Goal: Task Accomplishment & Management: Manage account settings

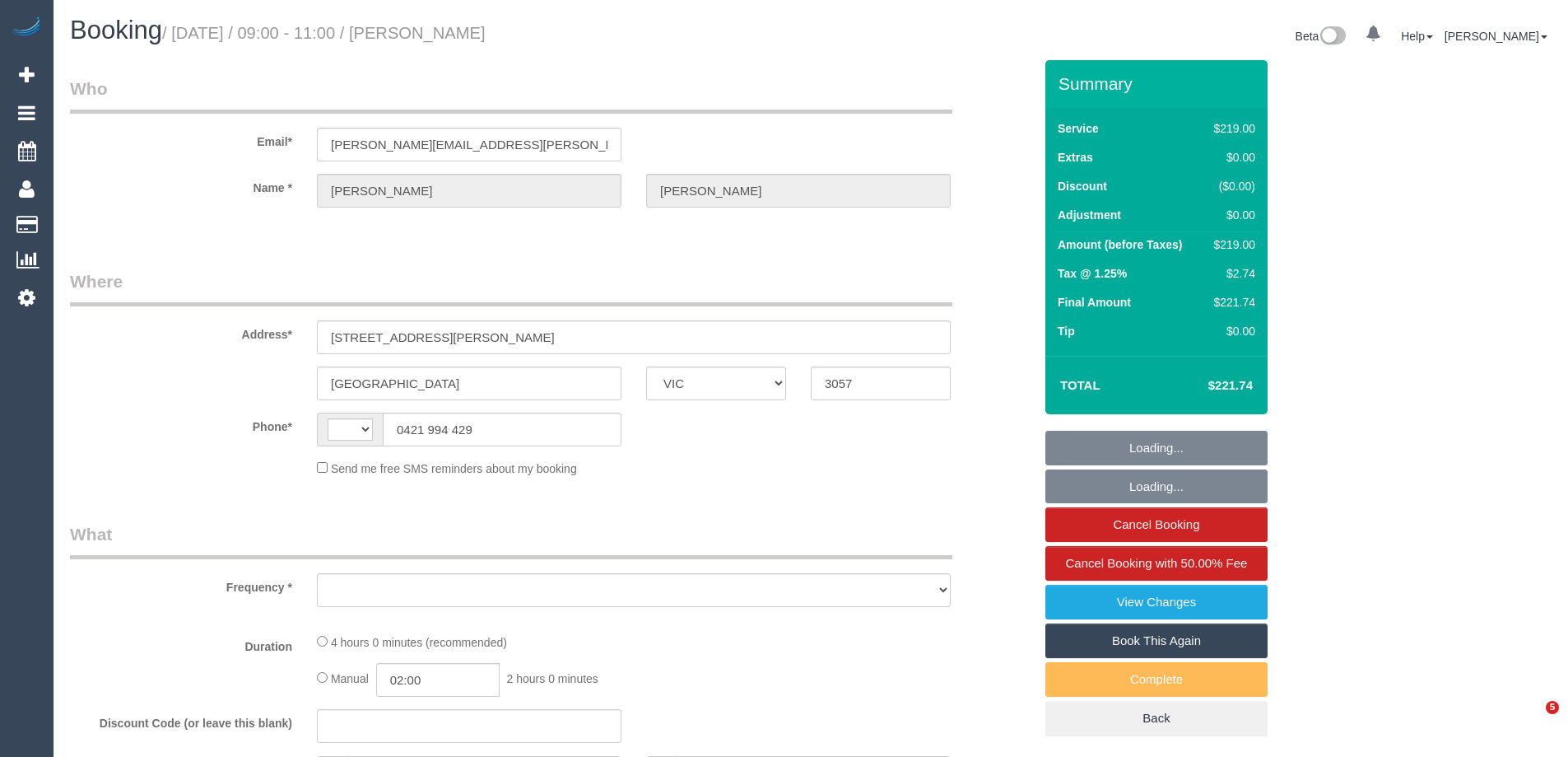
select select "VIC"
select select "string:stripe-pm_1Rcco42GScqysDRVpgWcpjMA"
select select "number:27"
select select "number:14"
select select "number:18"
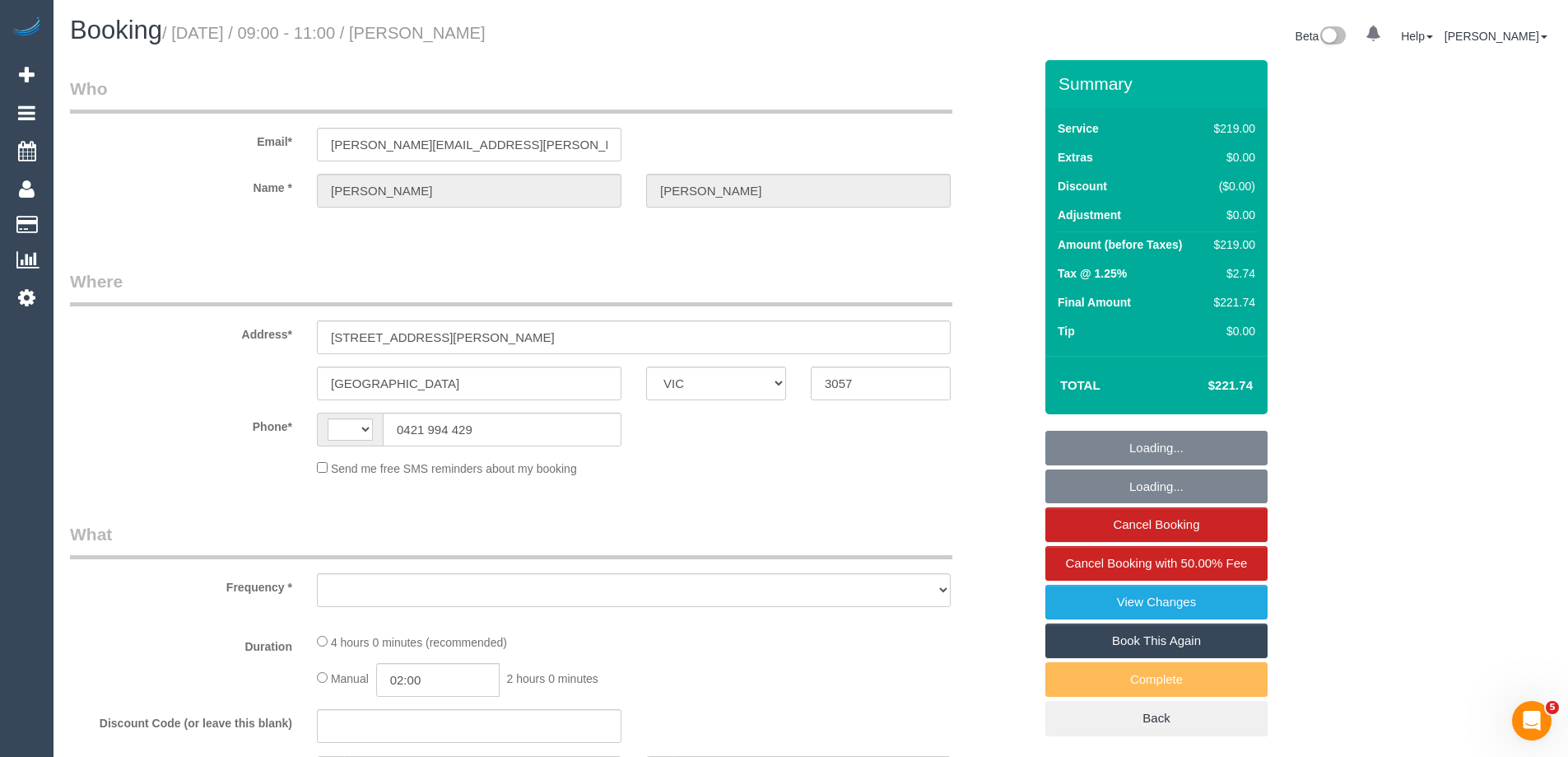
select select "number:23"
select select "number:13"
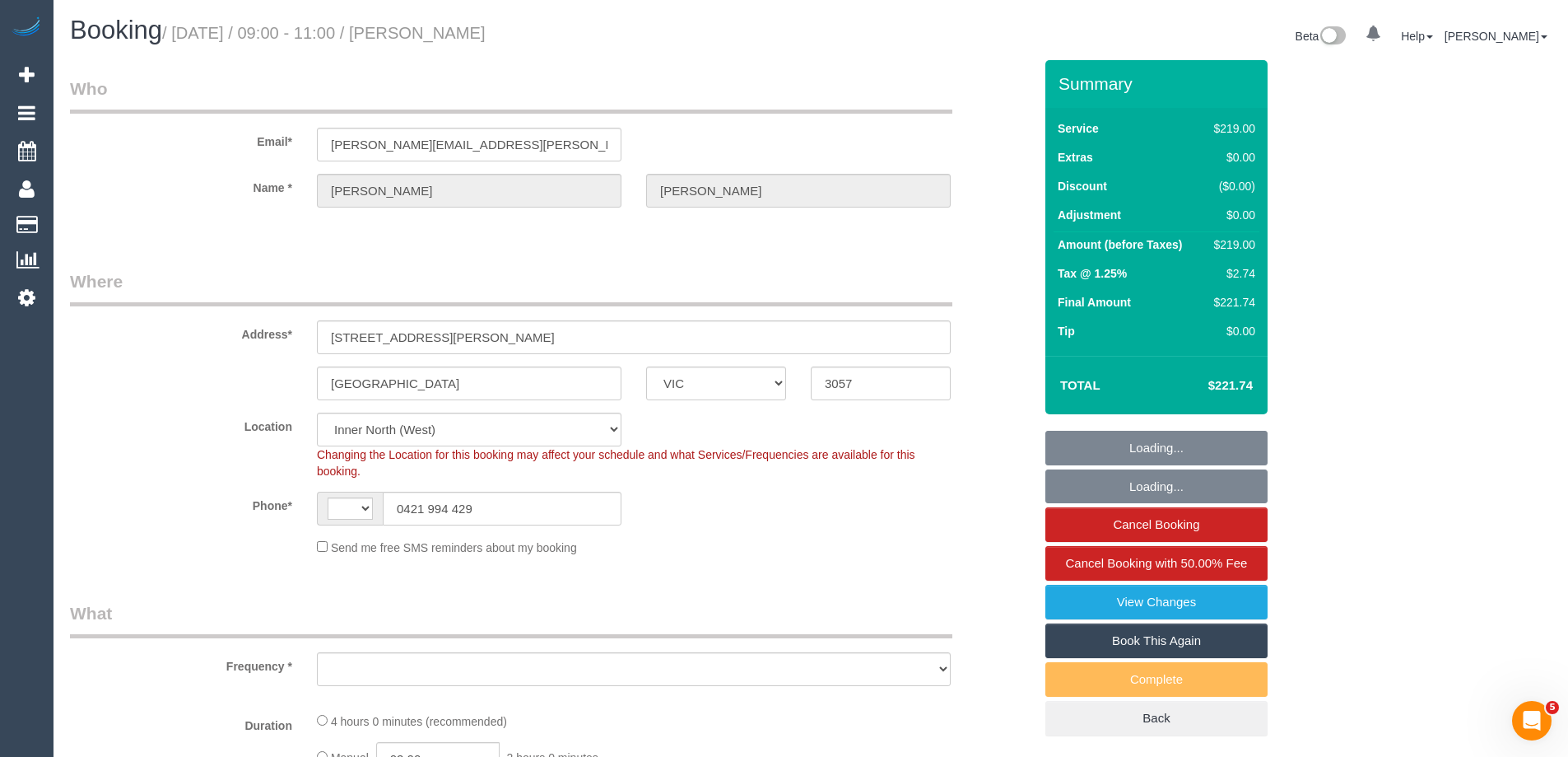
select select "spot1"
select select "string:AU"
select select "object:1741"
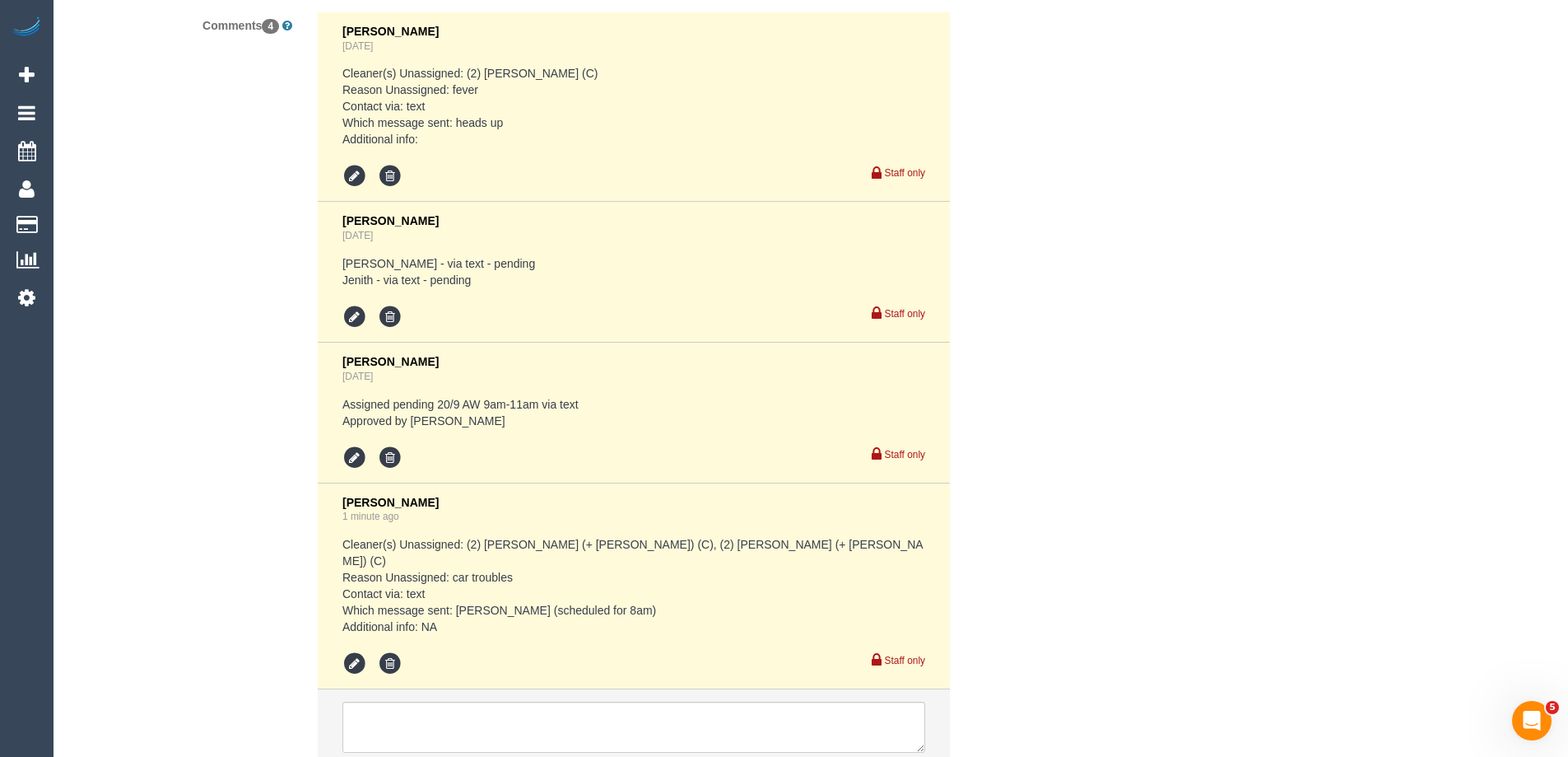
scroll to position [3129, 0]
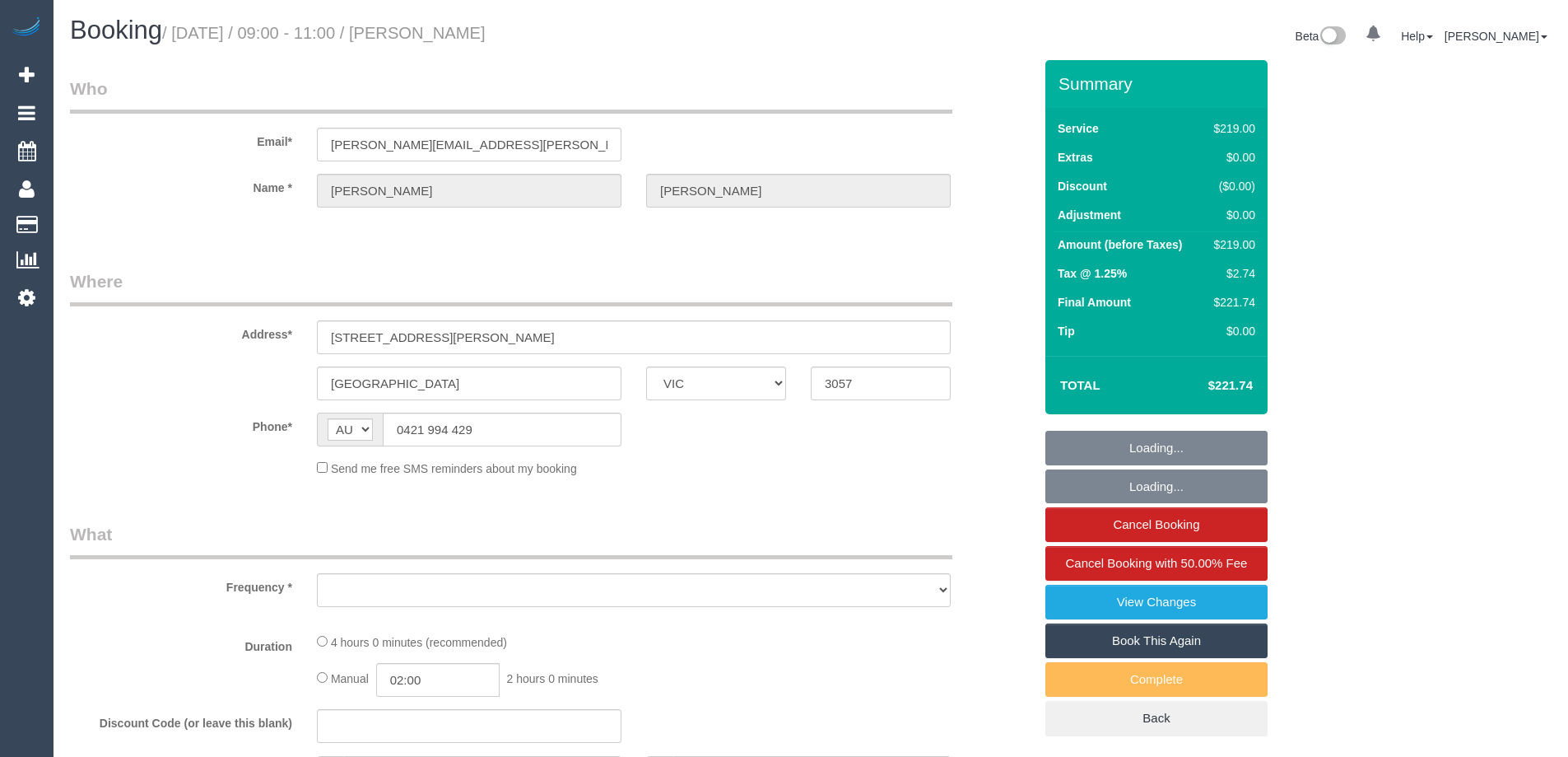
select select "VIC"
select select "object:601"
select select "string:stripe-pm_1Rcco42GScqysDRVpgWcpjMA"
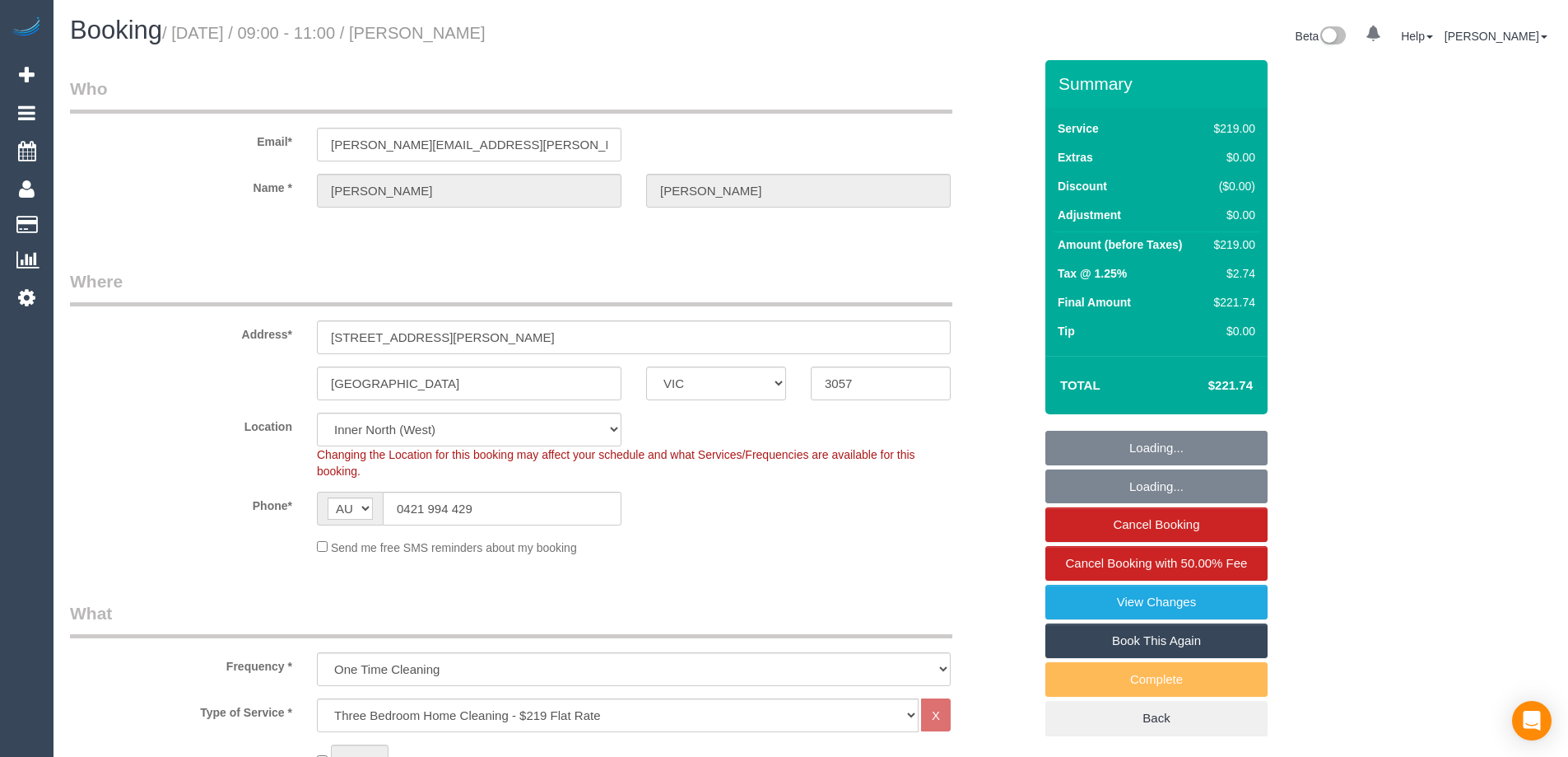
select select "spot1"
select select "number:27"
select select "number:14"
select select "number:18"
select select "number:23"
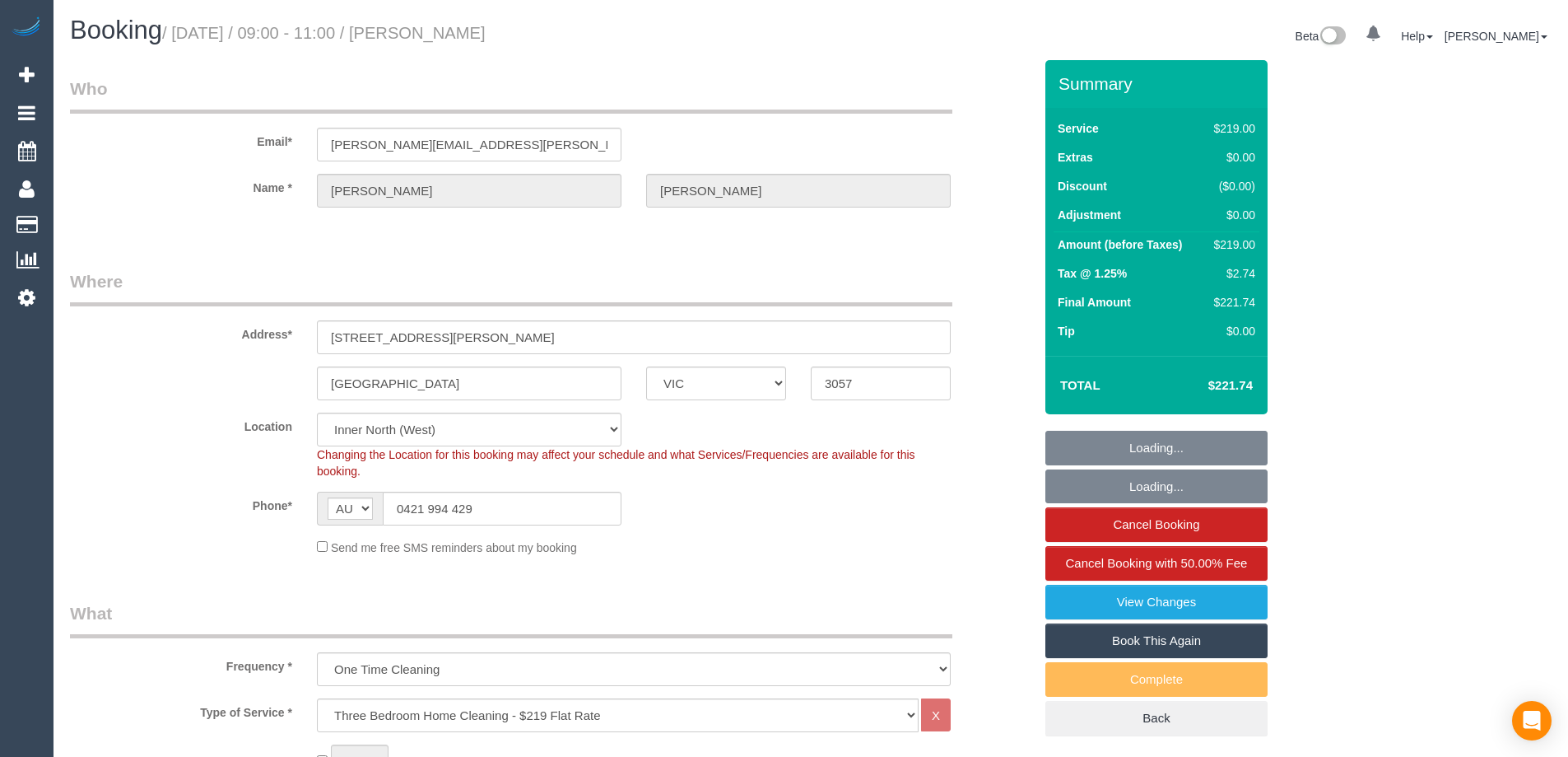
select select "number:13"
select select "object:855"
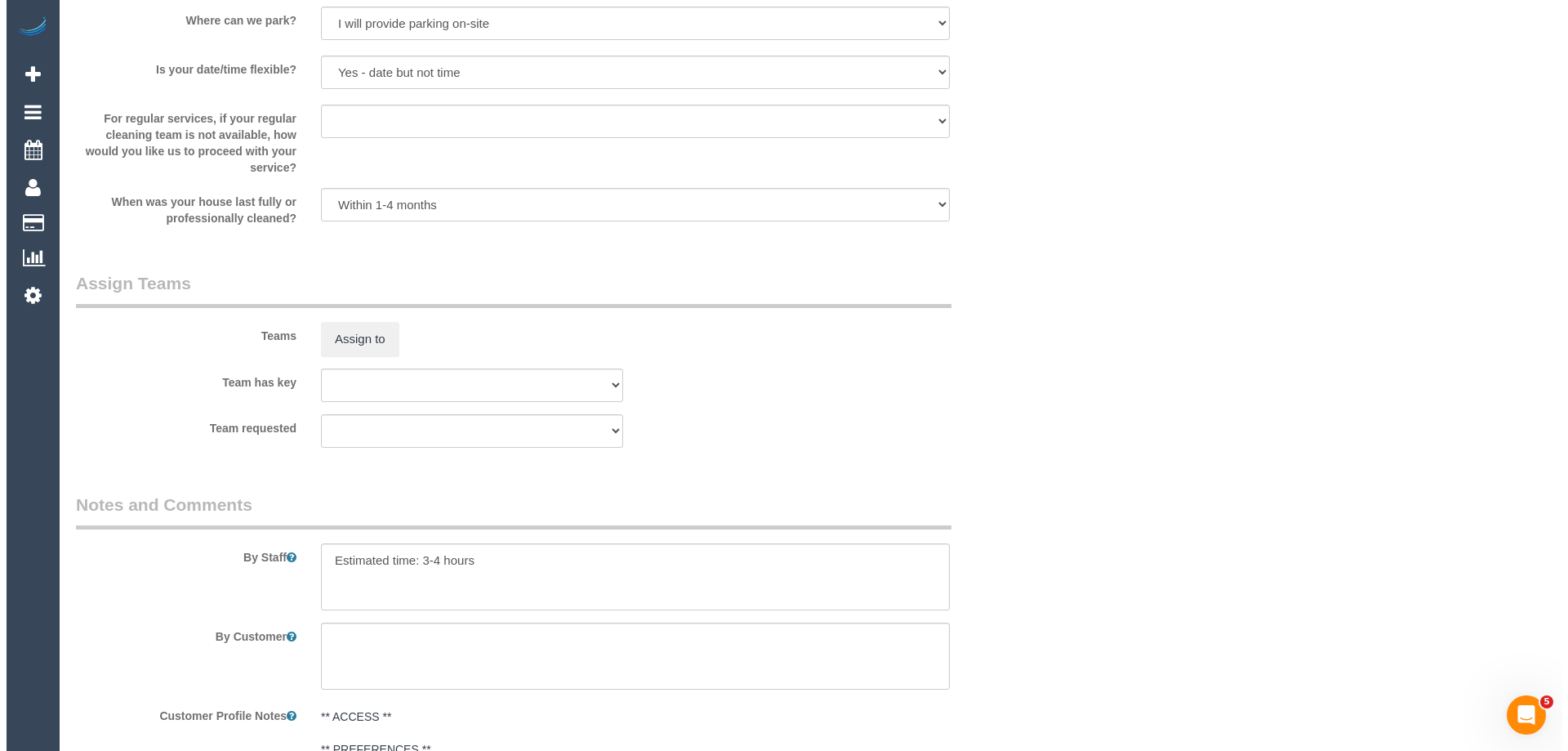
scroll to position [2451, 0]
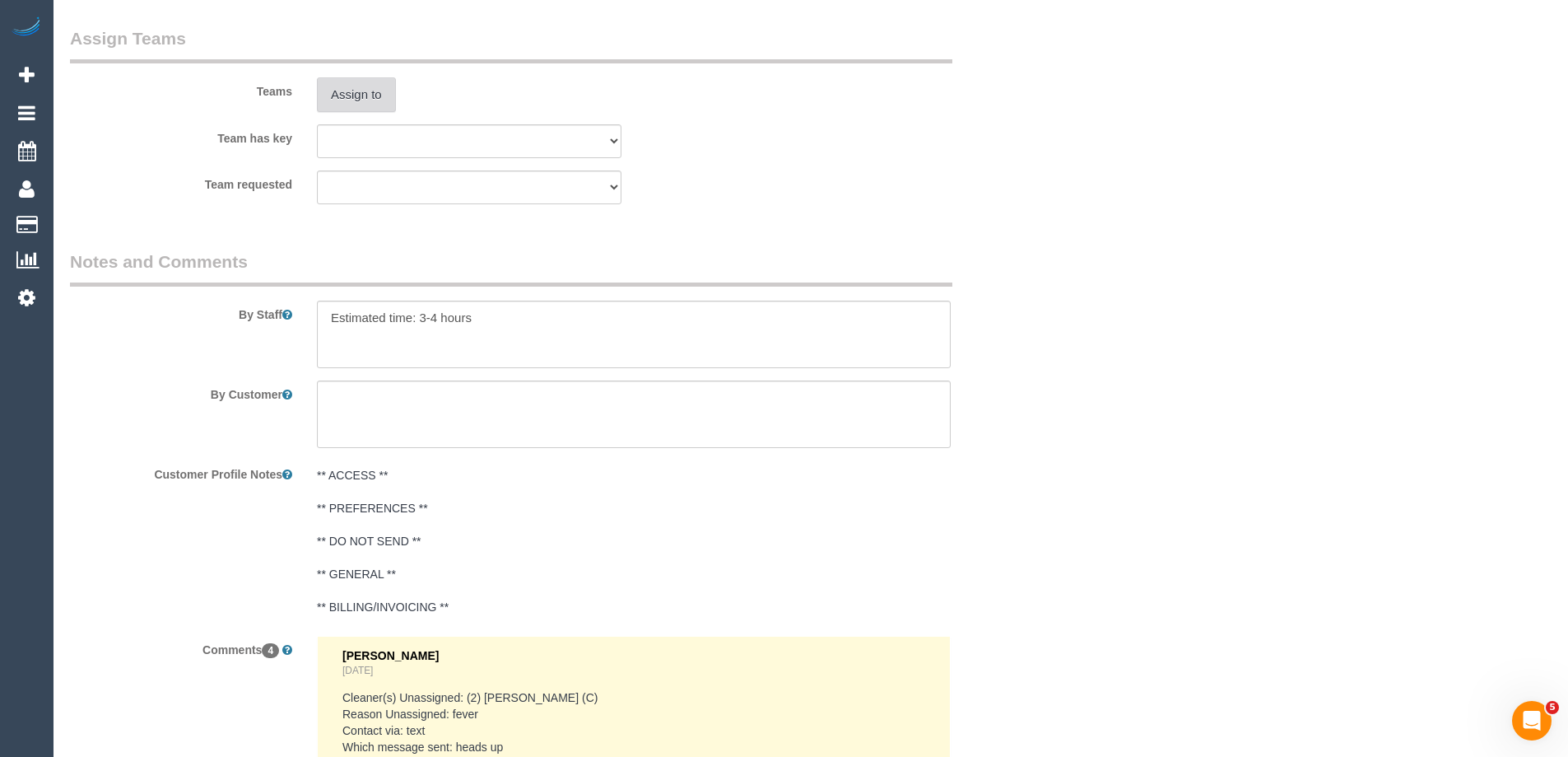
click at [341, 89] on button "Assign to" at bounding box center [356, 95] width 79 height 35
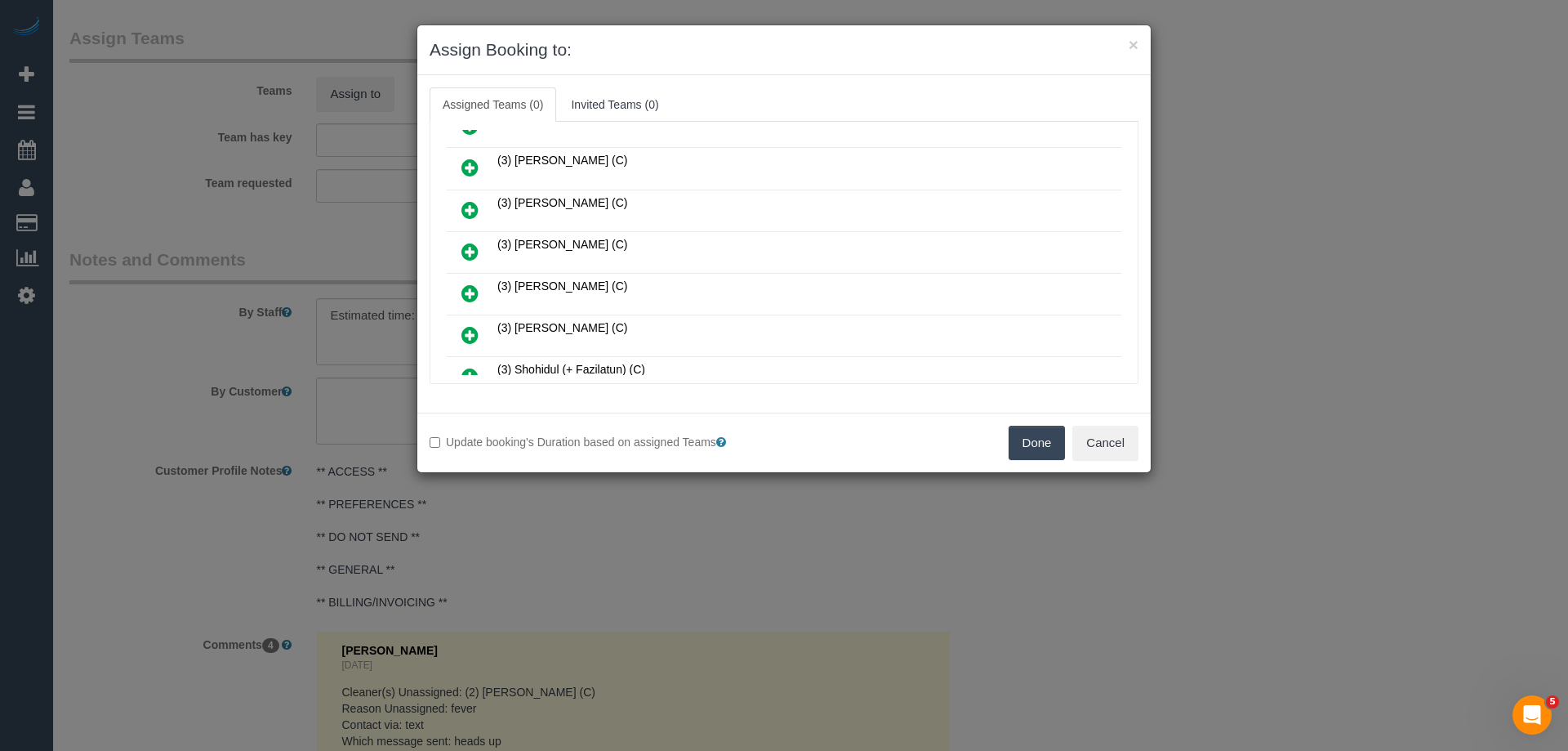
scroll to position [408, 0]
click at [475, 204] on icon at bounding box center [470, 208] width 17 height 20
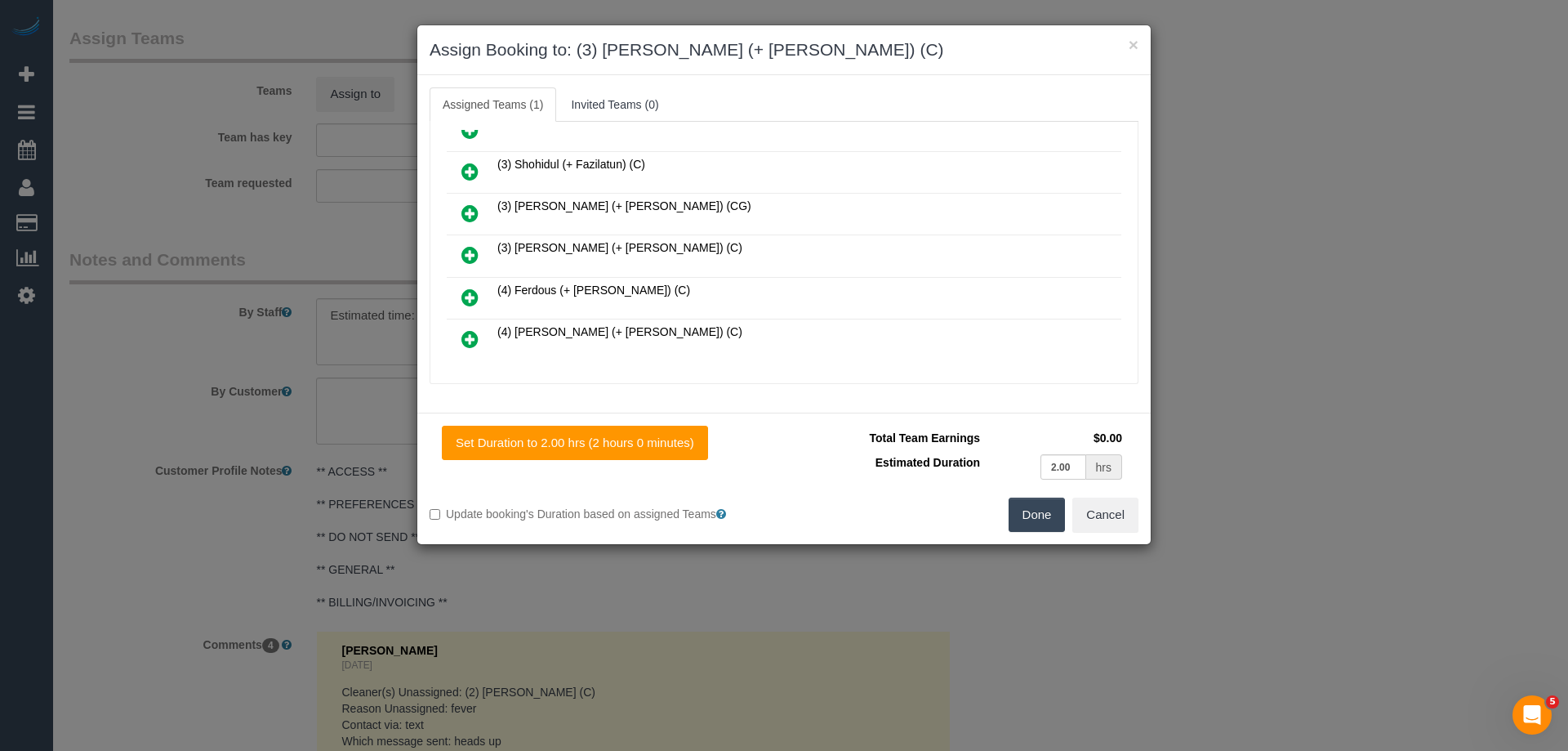
drag, startPoint x: 471, startPoint y: 256, endPoint x: 488, endPoint y: 250, distance: 18.0
click at [472, 256] on icon at bounding box center [470, 255] width 17 height 20
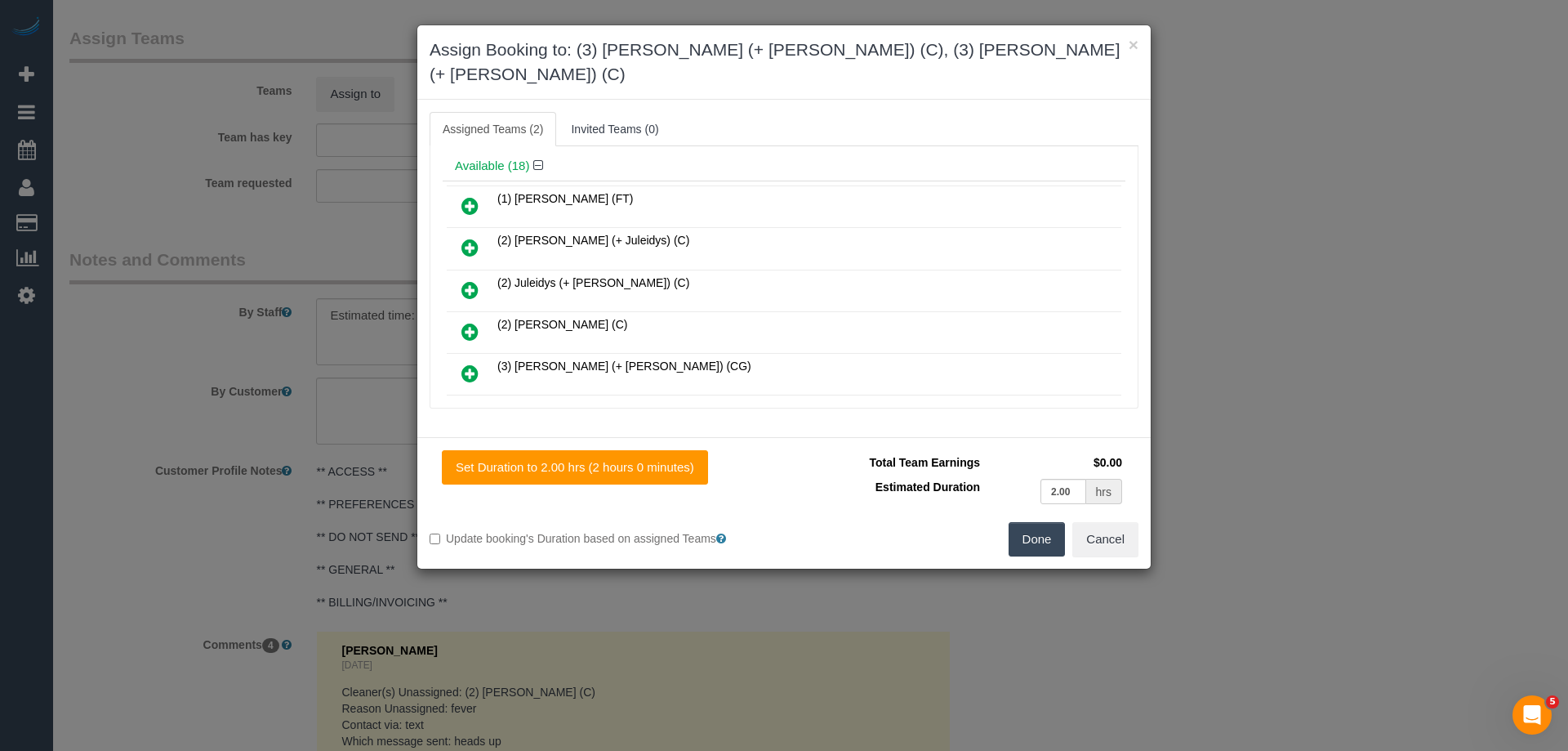
scroll to position [0, 0]
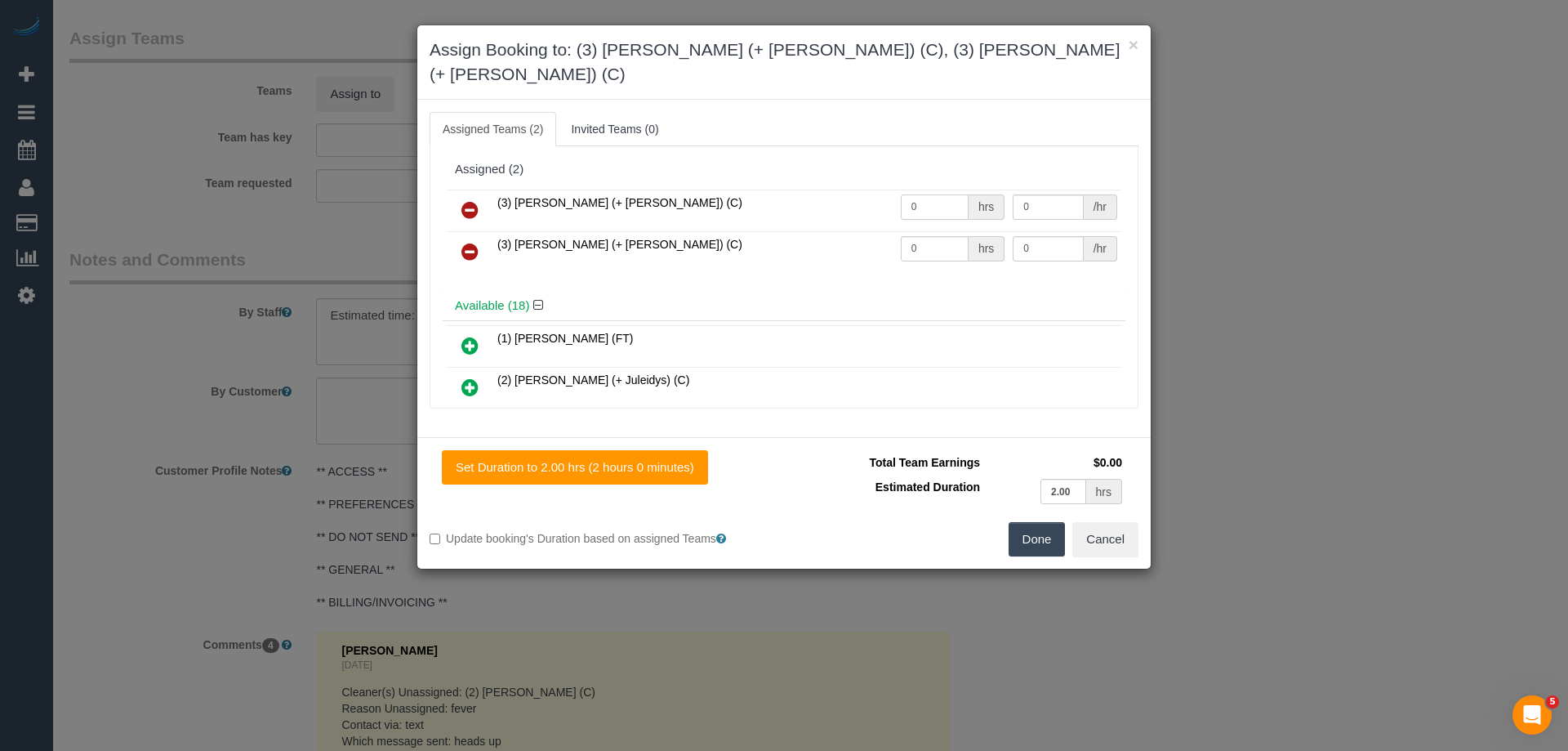
drag, startPoint x: 944, startPoint y: 181, endPoint x: 731, endPoint y: 182, distance: 213.0
click at [731, 190] on tr "(3) Felipe (+ Tatiana) (C) 0 hrs 0 /hr" at bounding box center [784, 210] width 674 height 42
type input "1"
drag, startPoint x: 930, startPoint y: 228, endPoint x: 811, endPoint y: 228, distance: 119.0
click at [811, 231] on tr "(3) Tatiana (+ Felipe) (C) 0 hrs 0 /hr" at bounding box center [784, 251] width 674 height 42
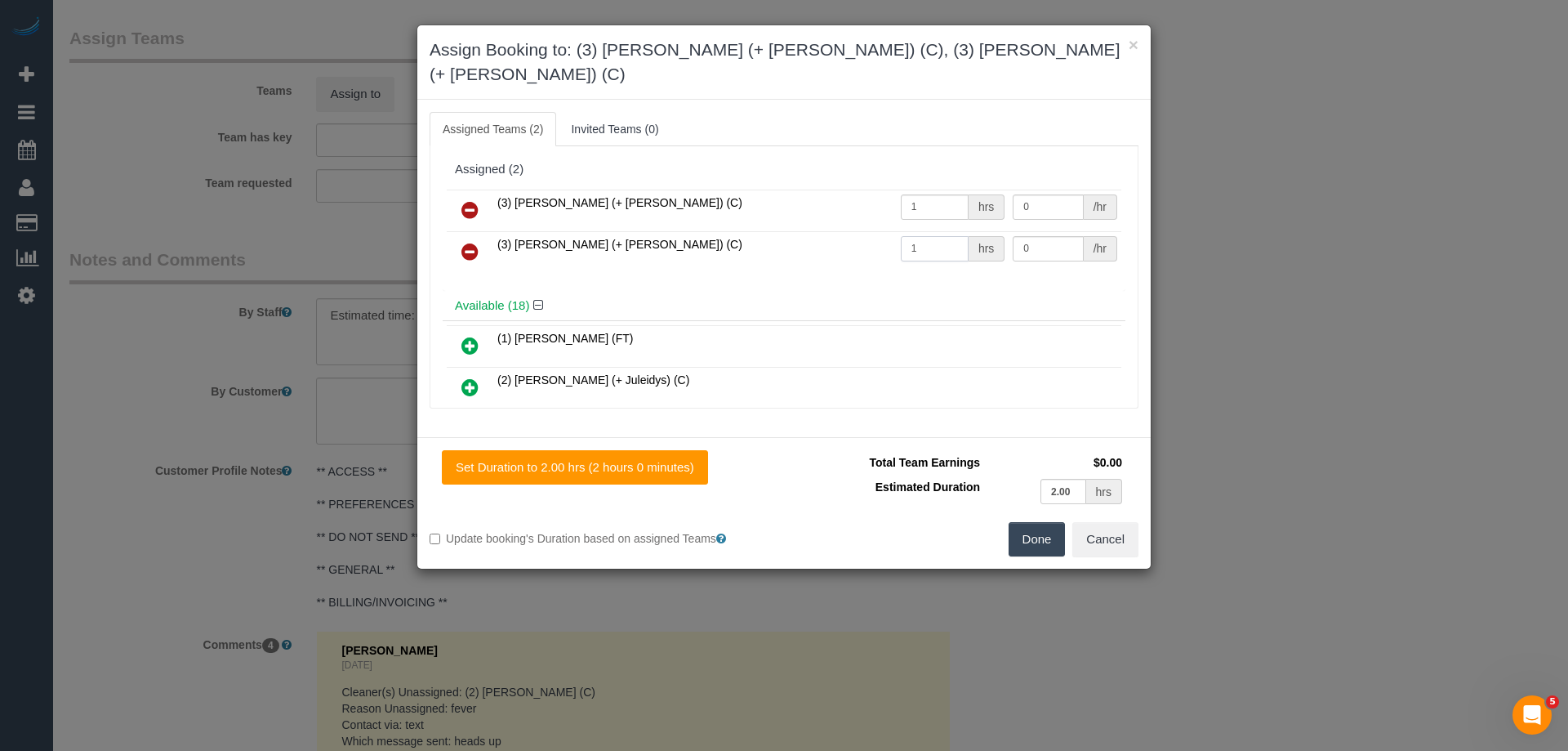
type input "1"
drag, startPoint x: 1037, startPoint y: 188, endPoint x: 946, endPoint y: 180, distance: 91.4
click at [948, 190] on tr "(3) Felipe (+ Tatiana) (C) 1 hrs 0 /hr" at bounding box center [784, 210] width 674 height 42
type input "70"
drag, startPoint x: 1046, startPoint y: 226, endPoint x: 936, endPoint y: 223, distance: 110.0
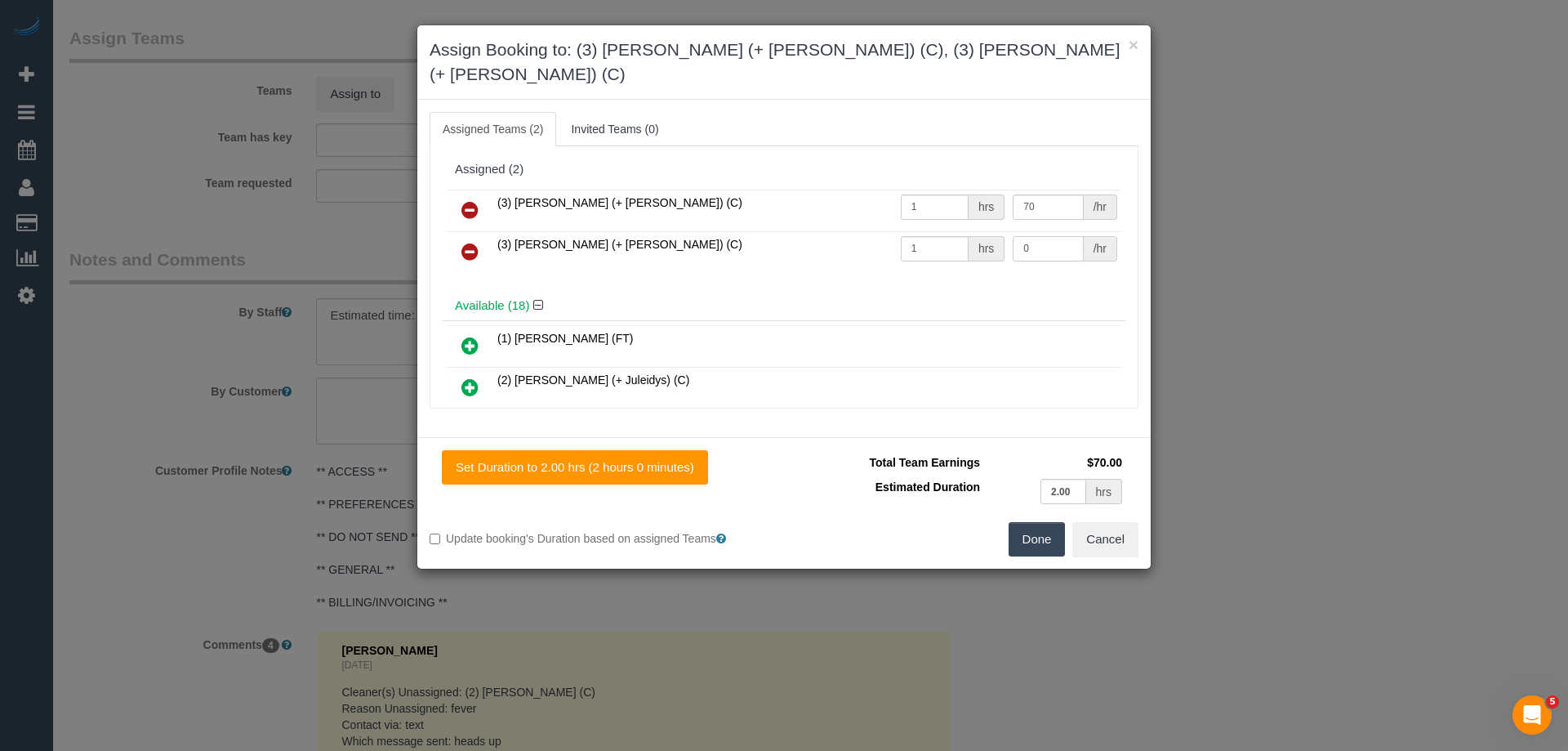
click at [943, 231] on tr "(3) Tatiana (+ Felipe) (C) 1 hrs 0 /hr" at bounding box center [784, 251] width 674 height 42
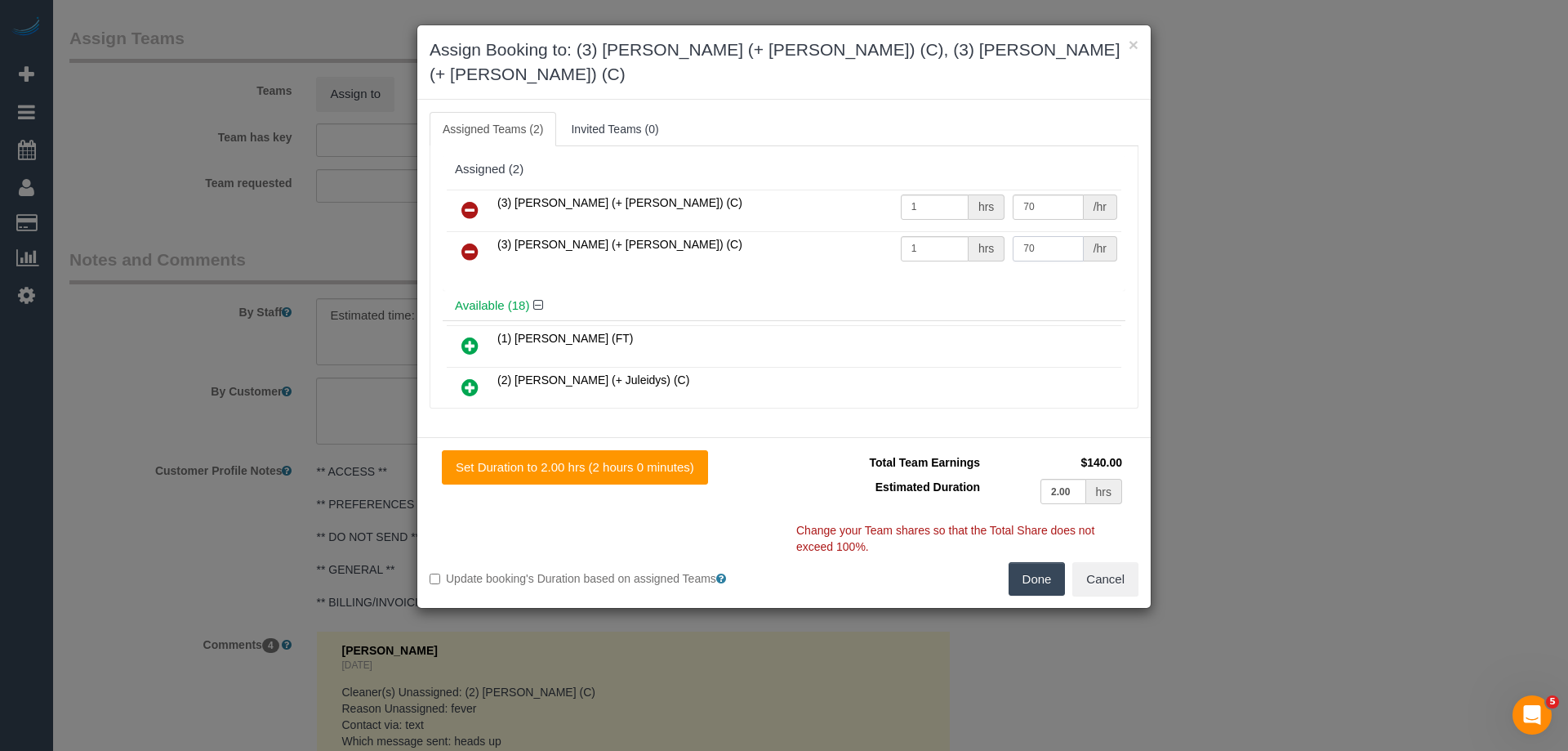
type input "70"
drag, startPoint x: 1041, startPoint y: 548, endPoint x: 1013, endPoint y: 551, distance: 28.2
click at [1039, 562] on button "Done" at bounding box center [1037, 580] width 57 height 35
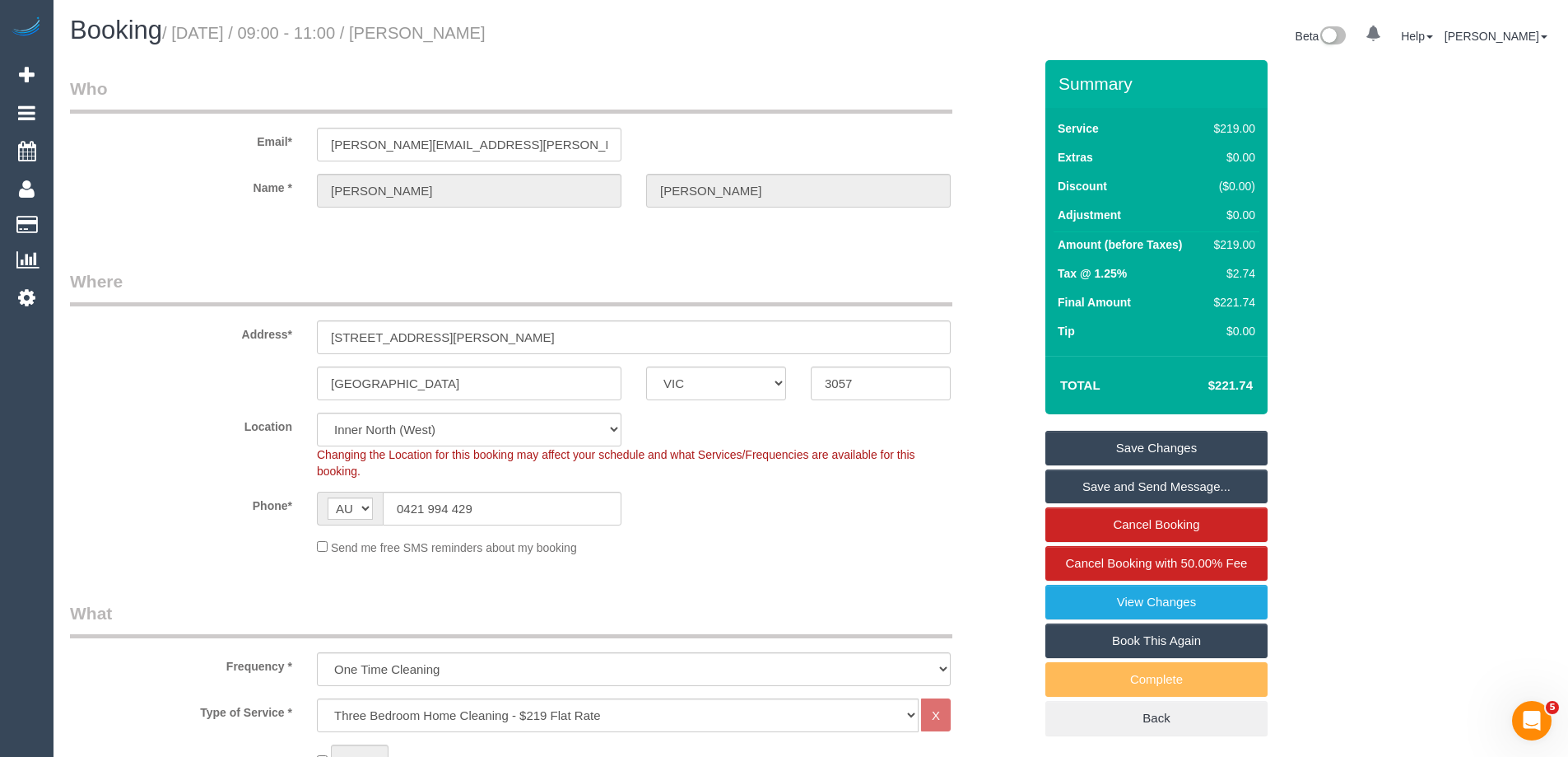
drag, startPoint x: 581, startPoint y: 29, endPoint x: 456, endPoint y: 37, distance: 125.3
click at [456, 37] on h1 "Booking / September 20, 2025 / 09:00 - 11:00 / Thomas Francis" at bounding box center [434, 31] width 728 height 28
copy small "Thomas Francis"
click at [1098, 450] on link "Save Changes" at bounding box center [1156, 448] width 223 height 35
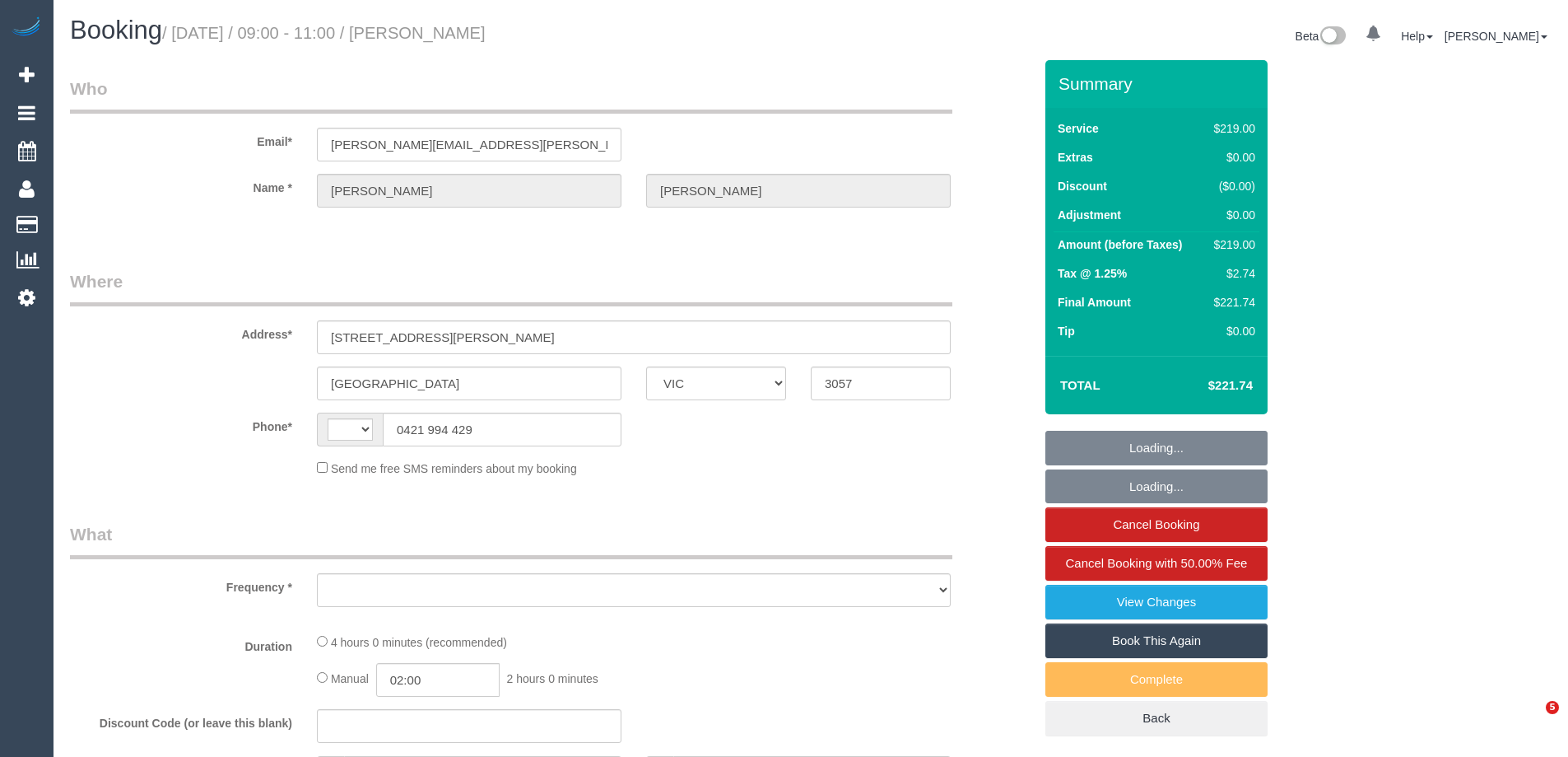
select select "VIC"
select select "string:AU"
select select "object:611"
select select "string:stripe-pm_1Rcco42GScqysDRVpgWcpjMA"
select select "spot1"
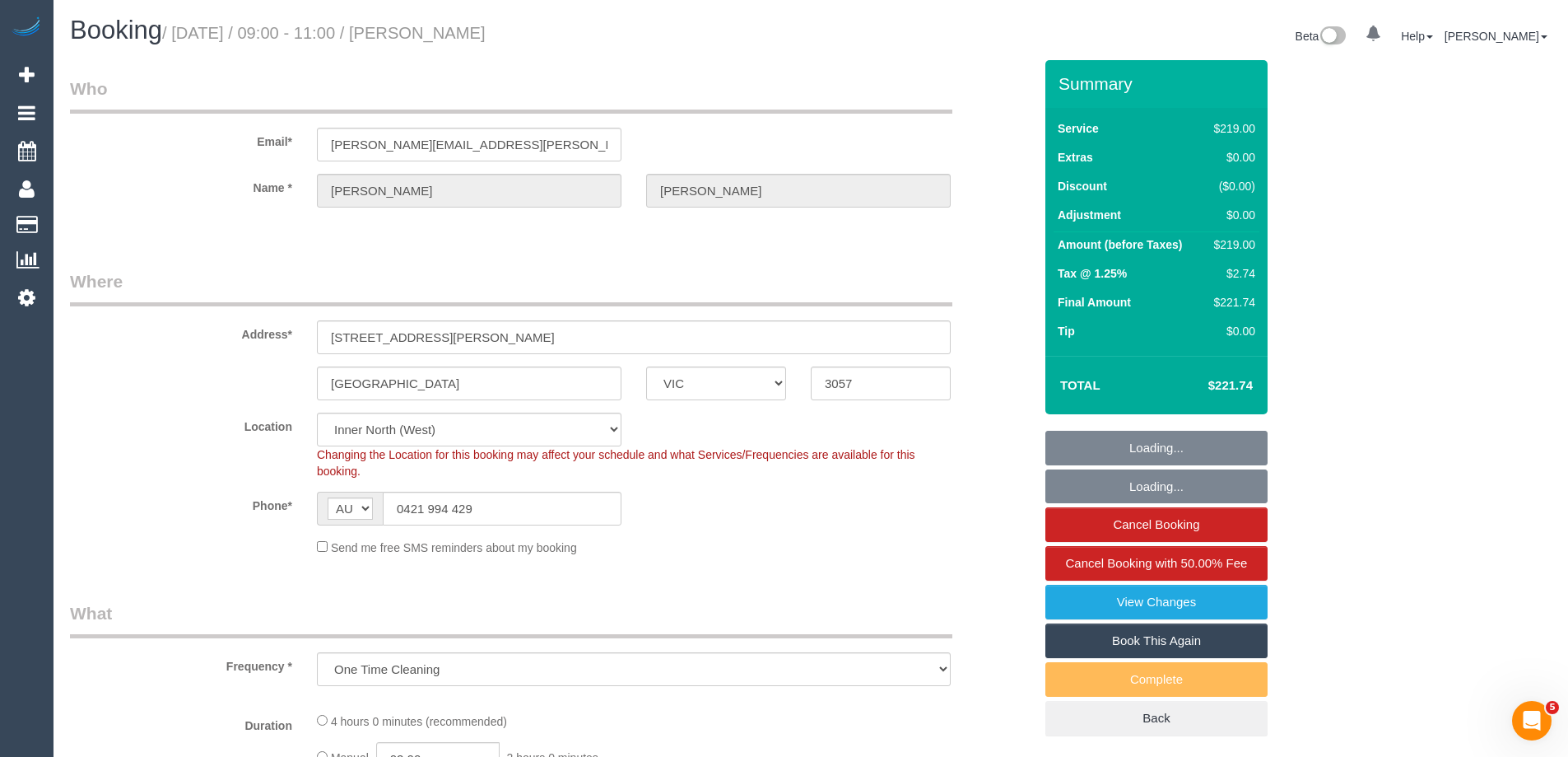
select select "number:27"
select select "number:14"
select select "number:18"
select select "number:23"
select select "number:13"
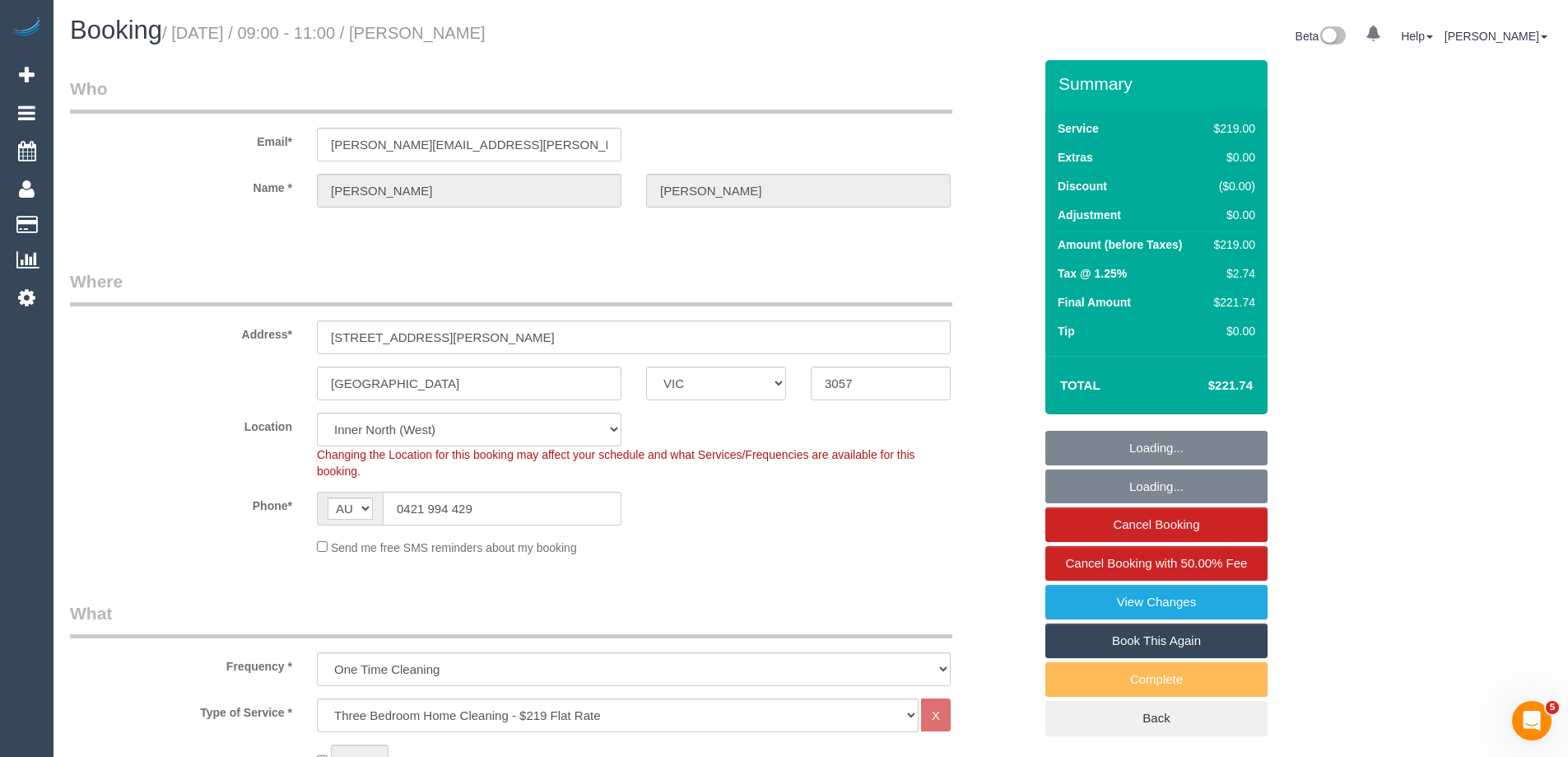
select select "object:1755"
select select "VIC"
select select "number:29"
select select "number:14"
select select "number:19"
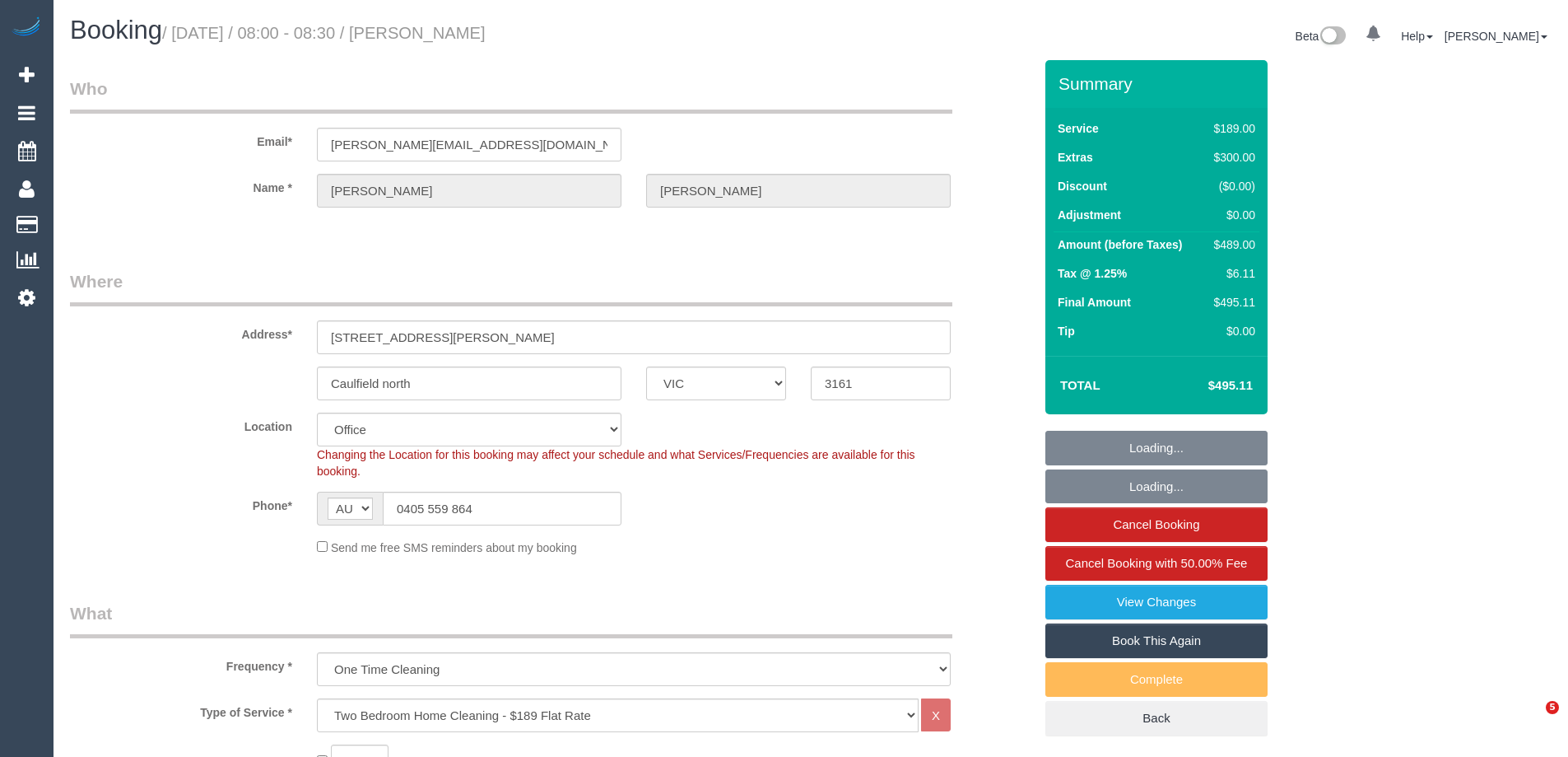
select select "number:36"
select select "number:13"
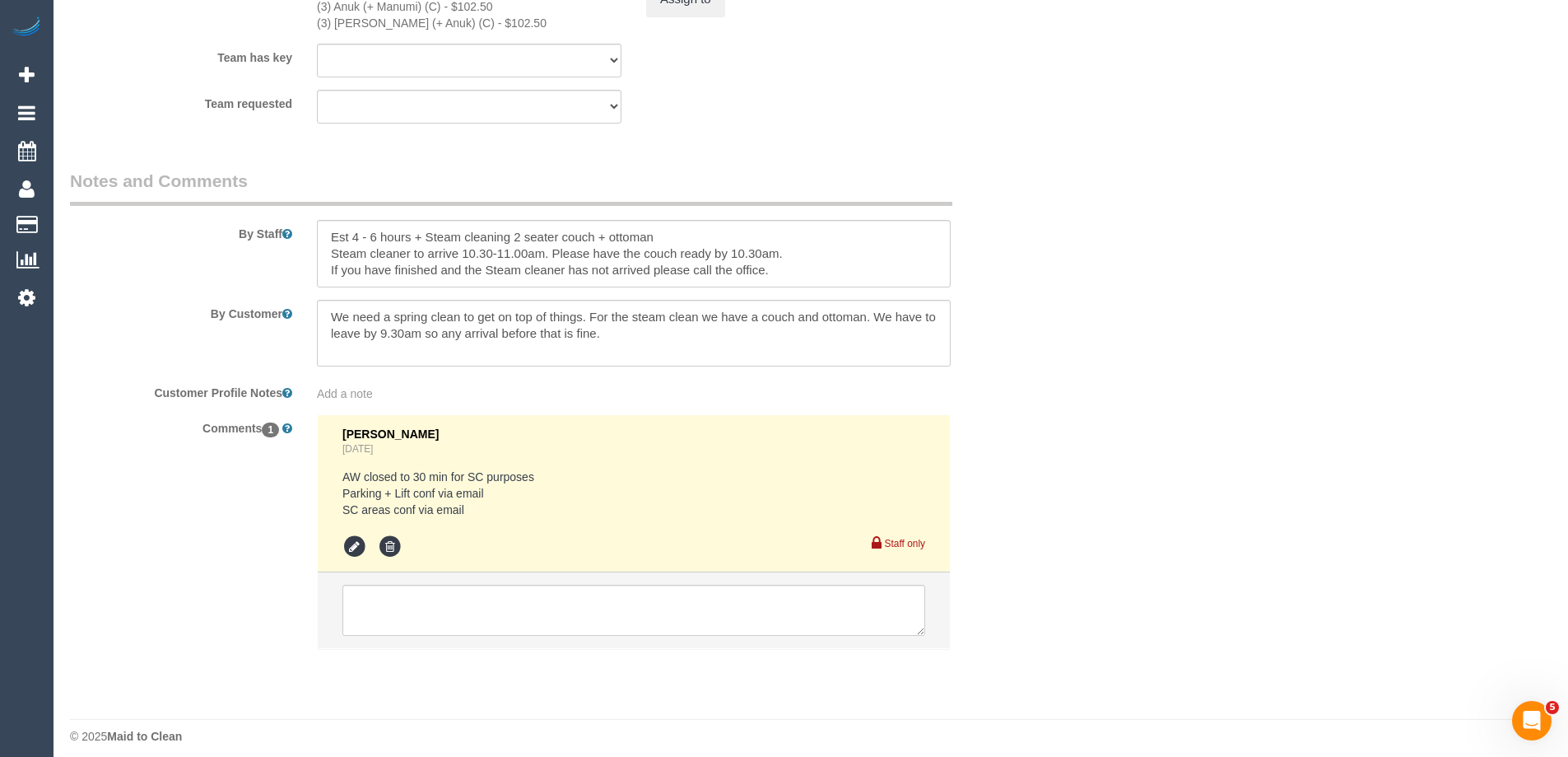
scroll to position [2668, 0]
